Goal: Task Accomplishment & Management: Complete application form

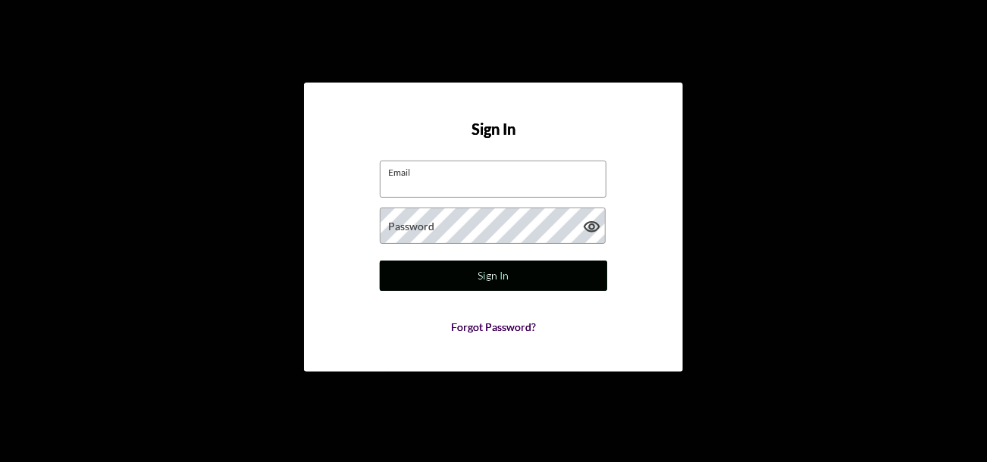
type input "[EMAIL_ADDRESS][DOMAIN_NAME]"
click at [455, 281] on button "Sign In" at bounding box center [493, 276] width 227 height 30
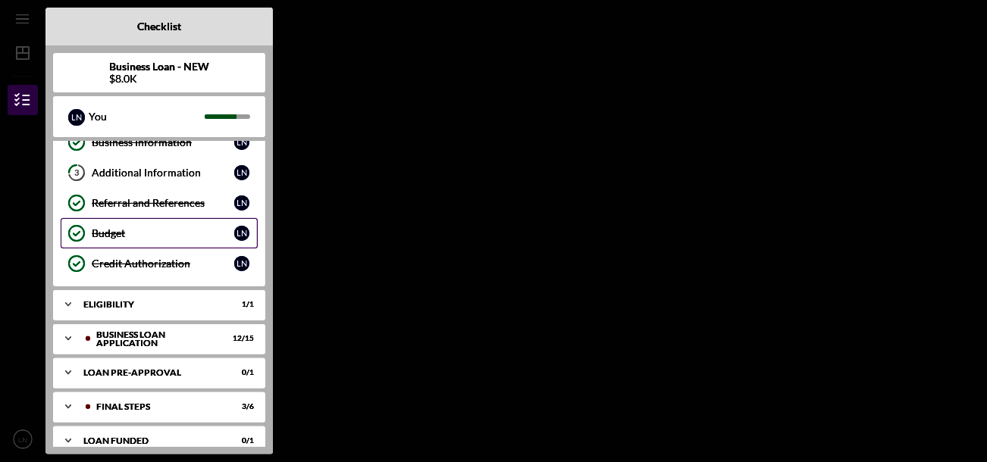
scroll to position [89, 0]
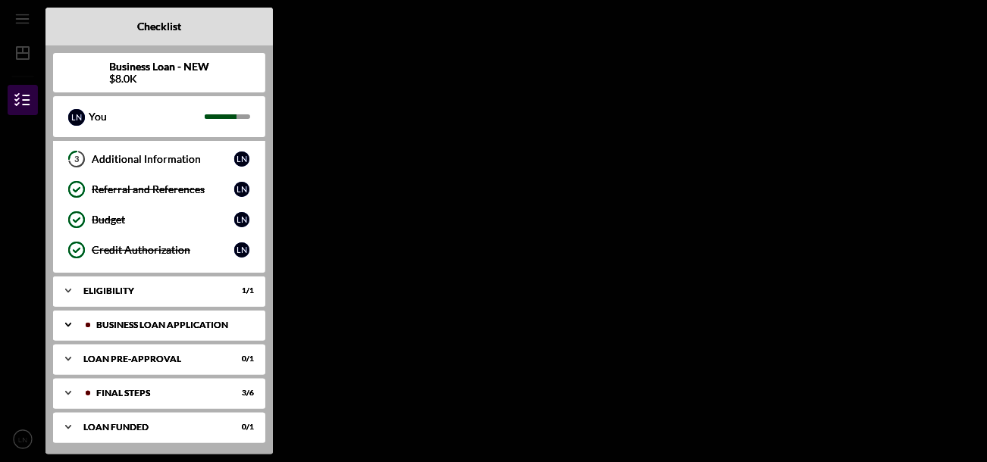
click at [176, 311] on div "Icon/Expander BUSINESS LOAN APPLICATION 12 / 15" at bounding box center [159, 325] width 212 height 30
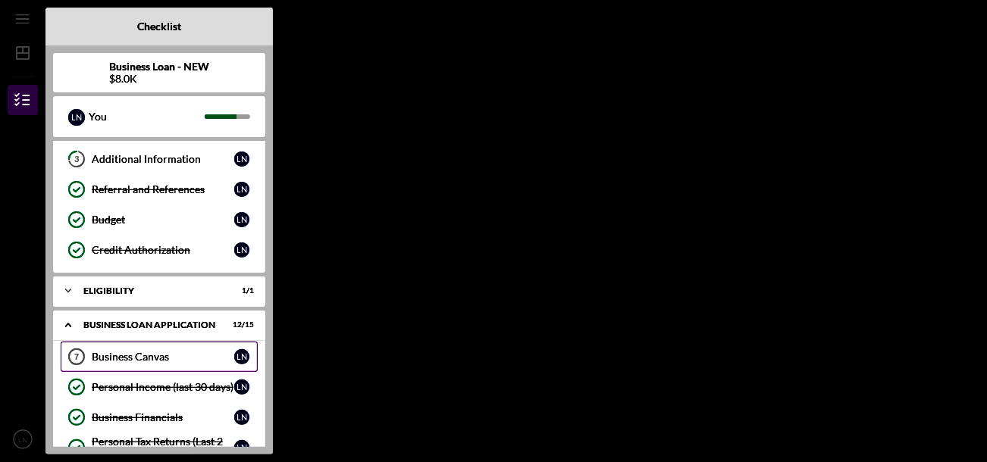
click at [147, 353] on div "Business Canvas" at bounding box center [163, 357] width 142 height 12
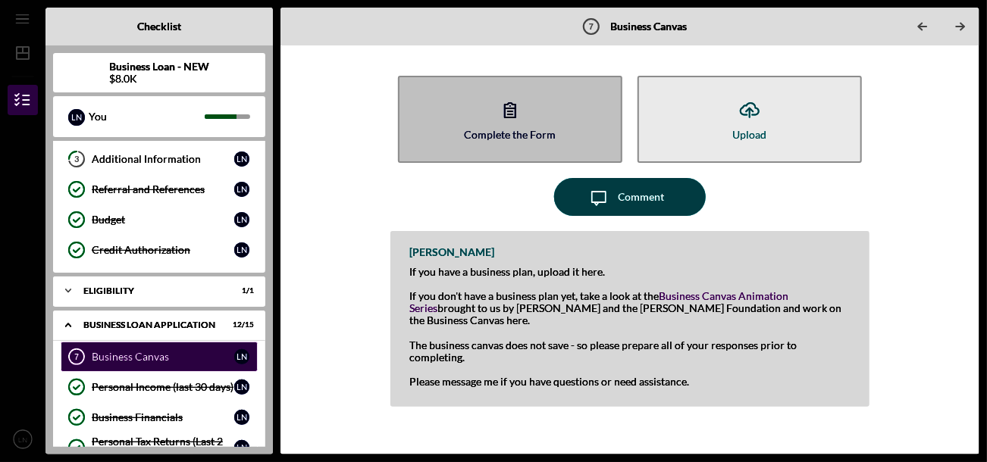
click at [494, 124] on icon "button" at bounding box center [510, 110] width 38 height 38
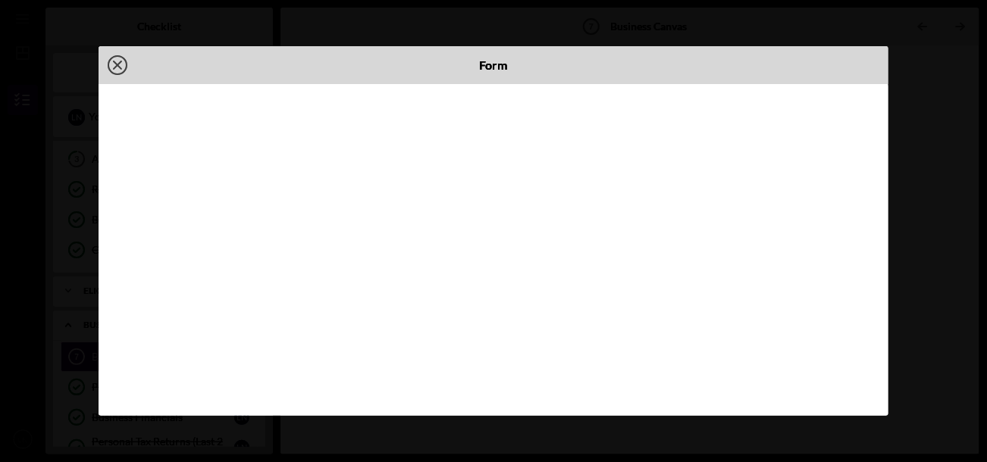
drag, startPoint x: 927, startPoint y: 43, endPoint x: 72, endPoint y: 167, distance: 863.9
click at [72, 167] on div "Icon/Close Form" at bounding box center [493, 231] width 987 height 462
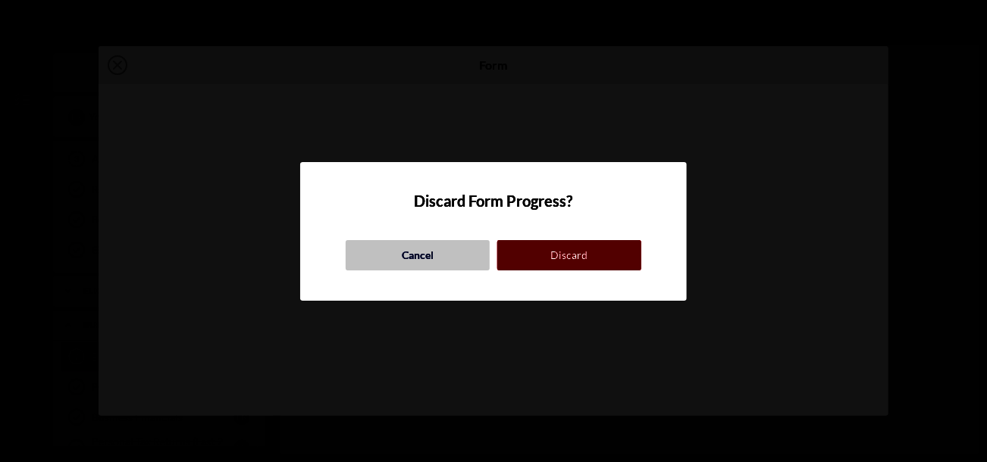
click at [416, 255] on div "Cancel" at bounding box center [418, 255] width 32 height 30
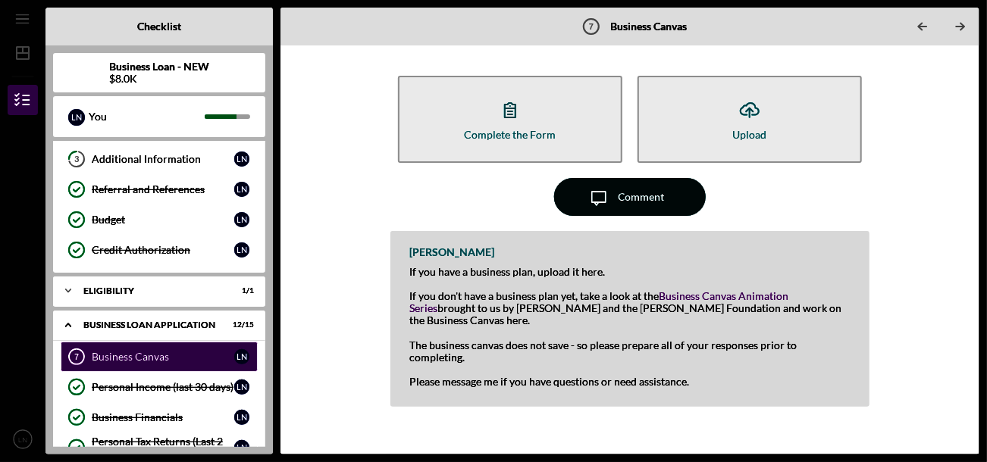
click at [598, 203] on icon "Icon/Message" at bounding box center [599, 197] width 38 height 38
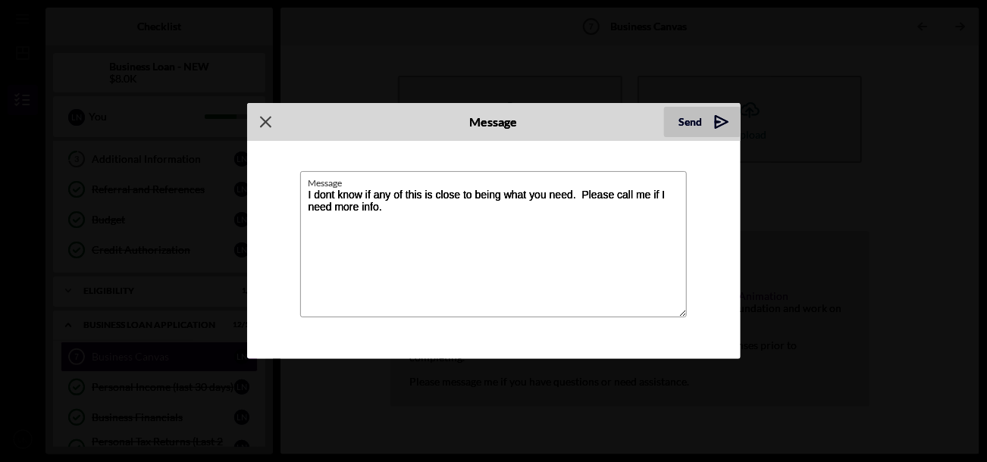
type textarea "I dont know if any of this is close to being what you need. Please call me if I…"
click at [696, 127] on div "Send" at bounding box center [690, 122] width 23 height 30
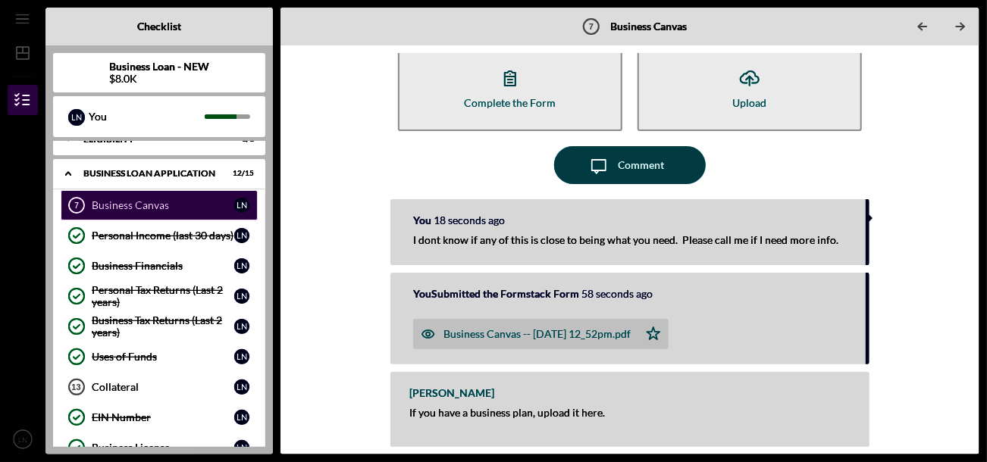
scroll to position [316, 0]
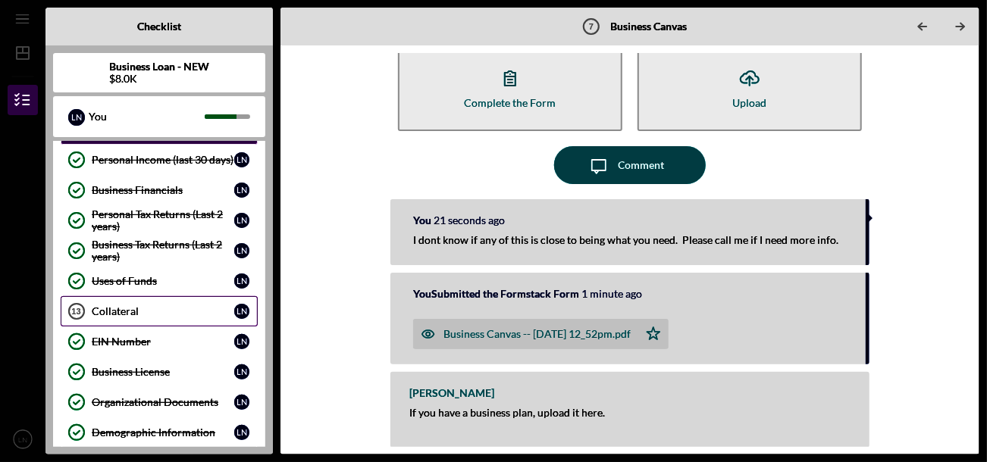
click at [124, 308] on div "Collateral" at bounding box center [163, 311] width 142 height 12
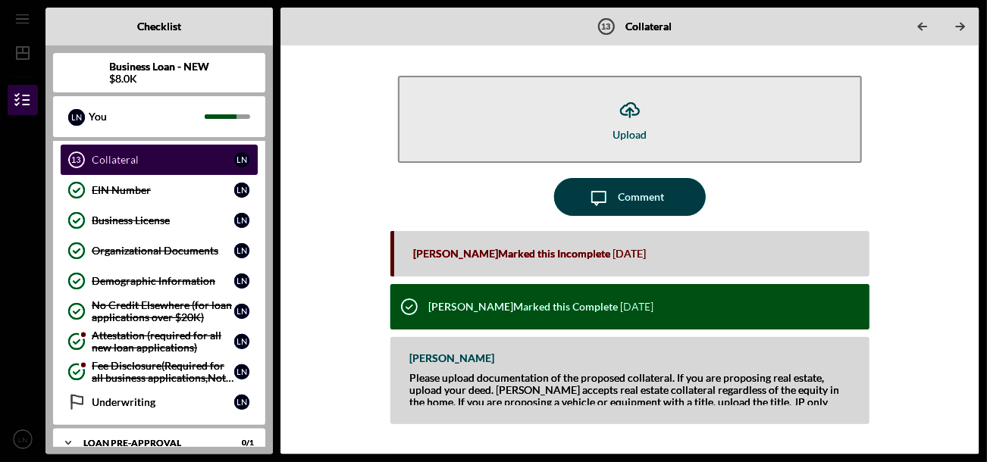
scroll to position [543, 0]
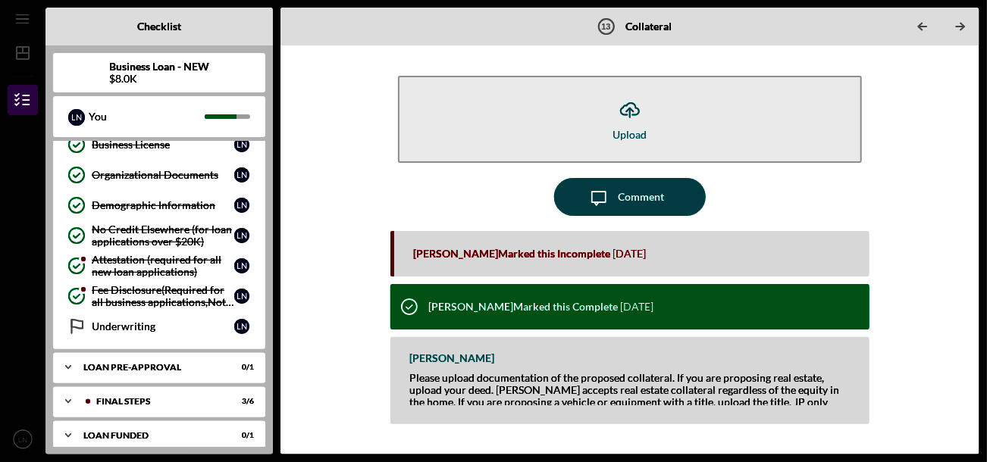
click at [124, 311] on link "Underwriting Underwriting L N" at bounding box center [159, 326] width 197 height 30
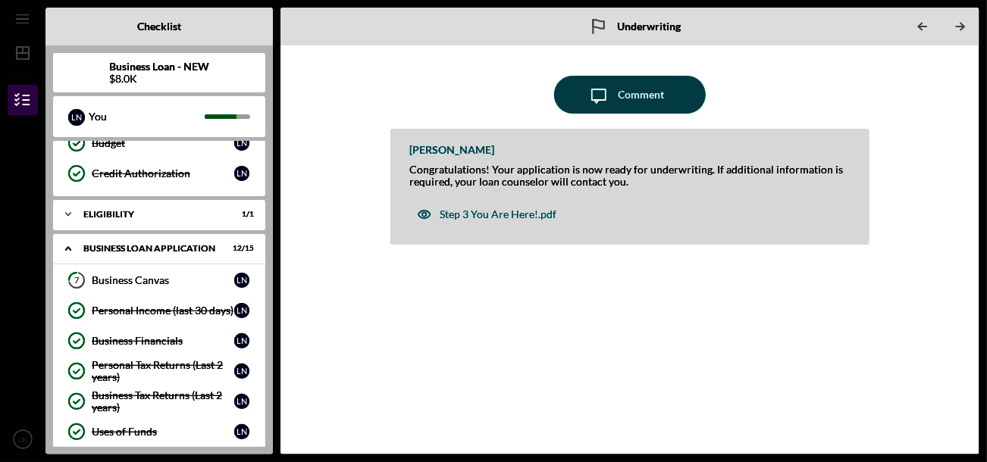
scroll to position [89, 0]
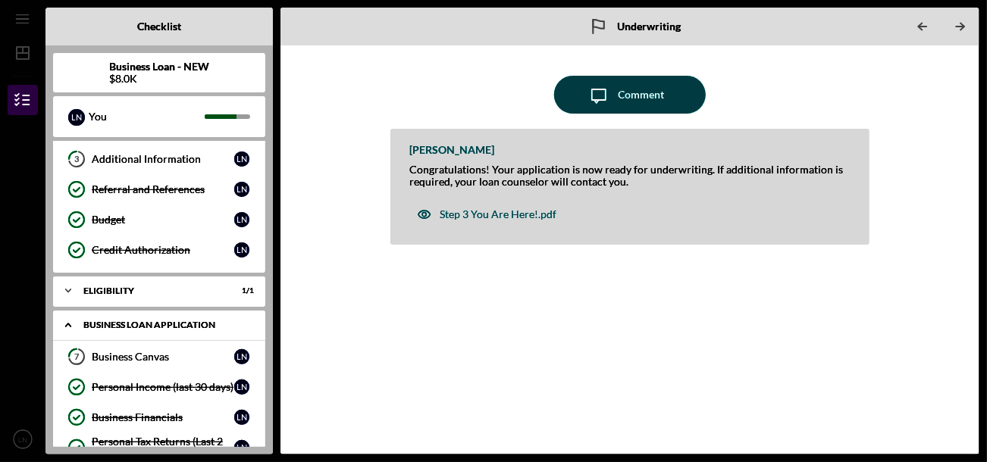
click at [65, 320] on icon "Icon/Expander" at bounding box center [68, 325] width 30 height 30
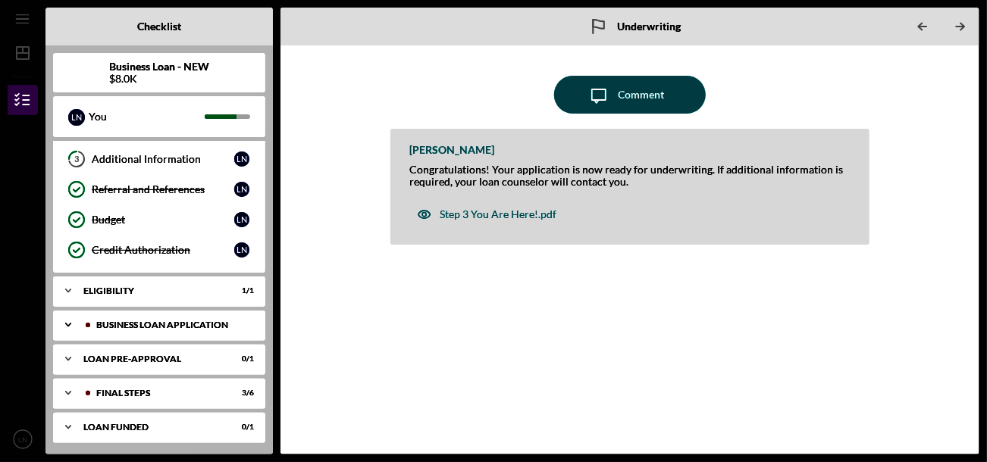
click at [64, 321] on icon "Icon/Expander" at bounding box center [68, 325] width 30 height 30
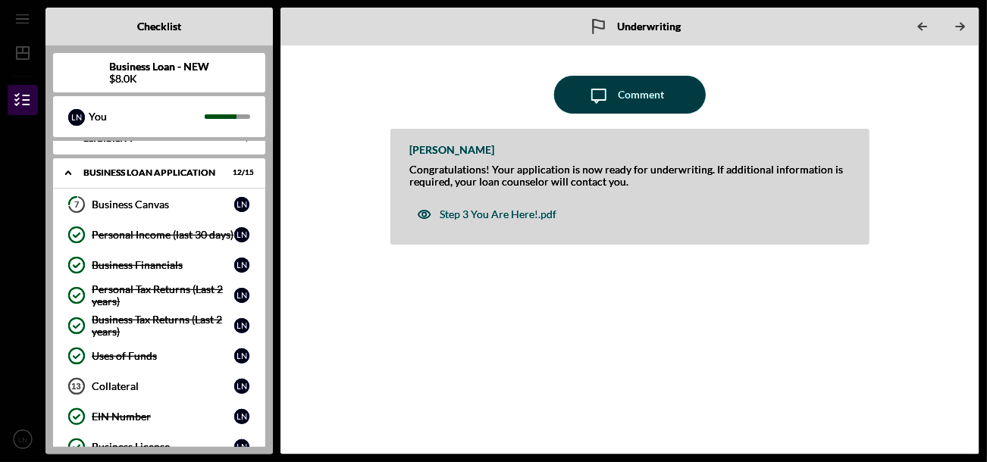
scroll to position [165, 0]
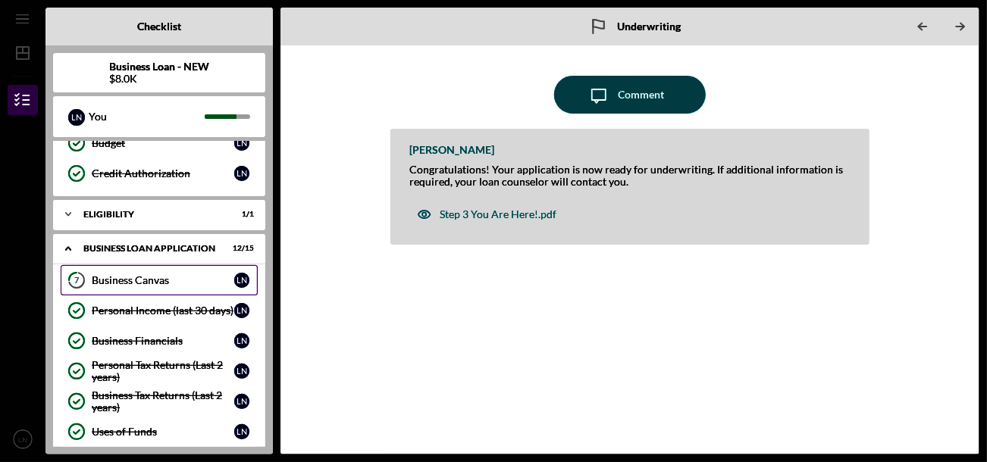
click at [132, 278] on div "Business Canvas" at bounding box center [163, 280] width 142 height 12
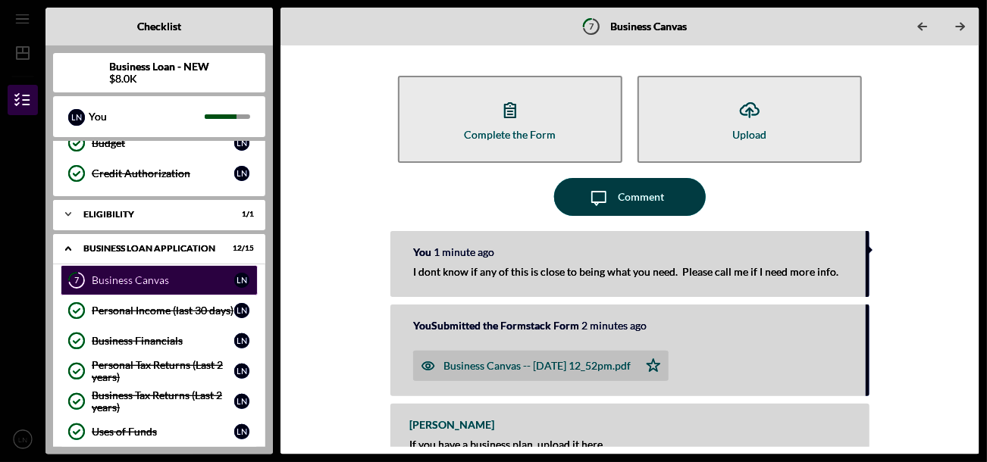
scroll to position [89, 0]
